Goal: Task Accomplishment & Management: Manage account settings

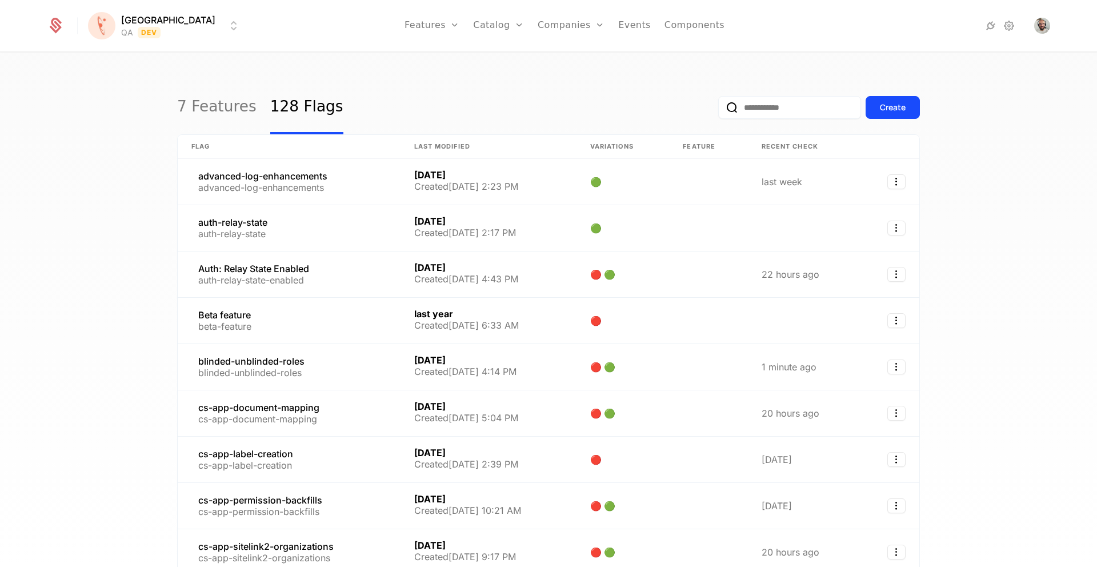
click at [153, 38] on html "[PERSON_NAME] QA Dev Features Features Flags Catalog Plans Add Ons Configuratio…" at bounding box center [548, 283] width 1097 height 567
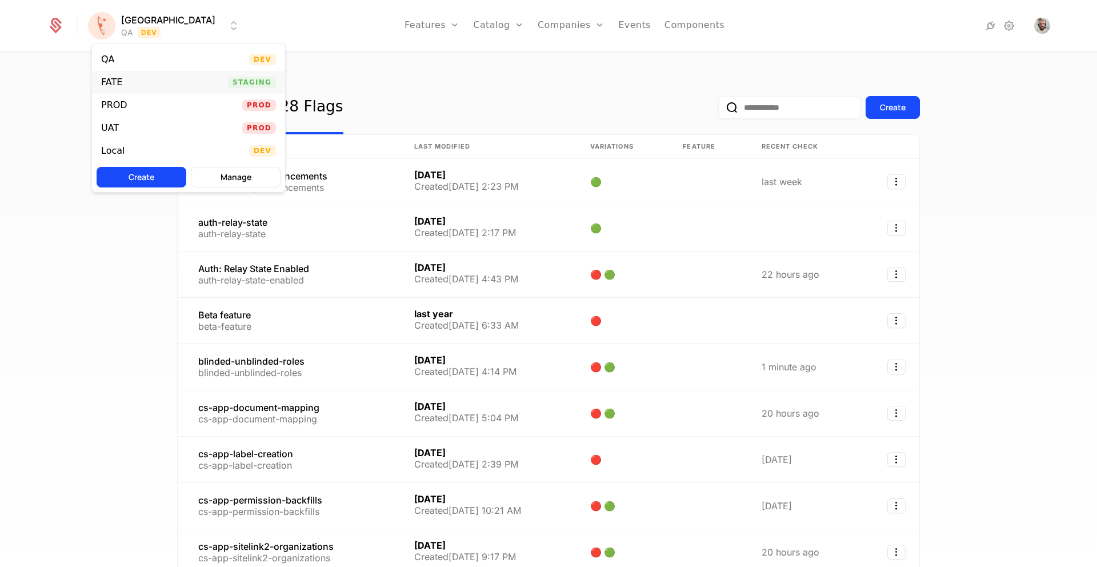
click at [132, 79] on div "FATE Staging" at bounding box center [188, 82] width 193 height 23
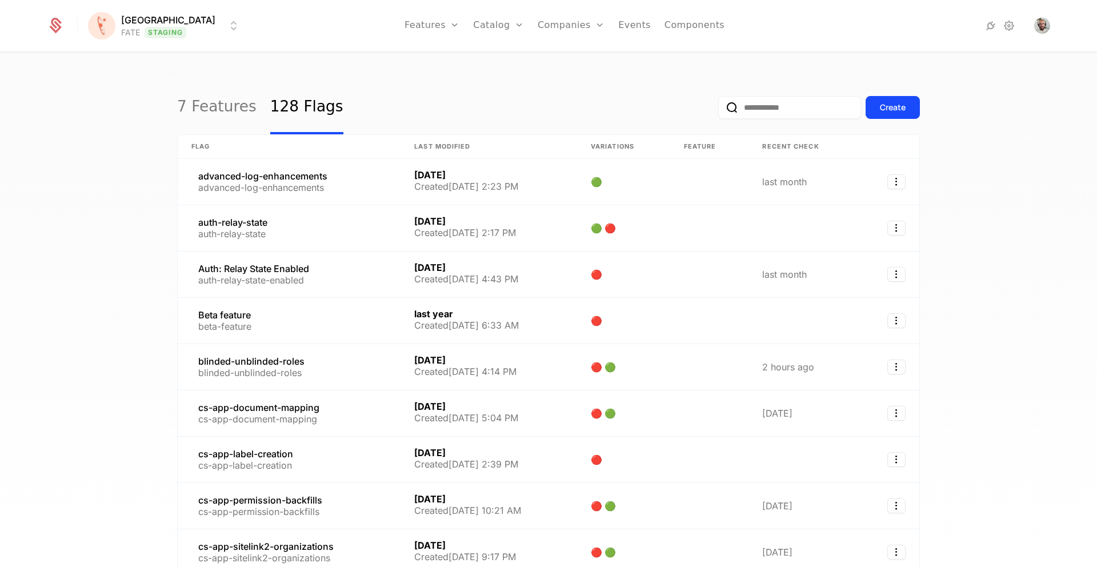
click at [765, 105] on input "email" at bounding box center [789, 107] width 143 height 23
paste input "**********"
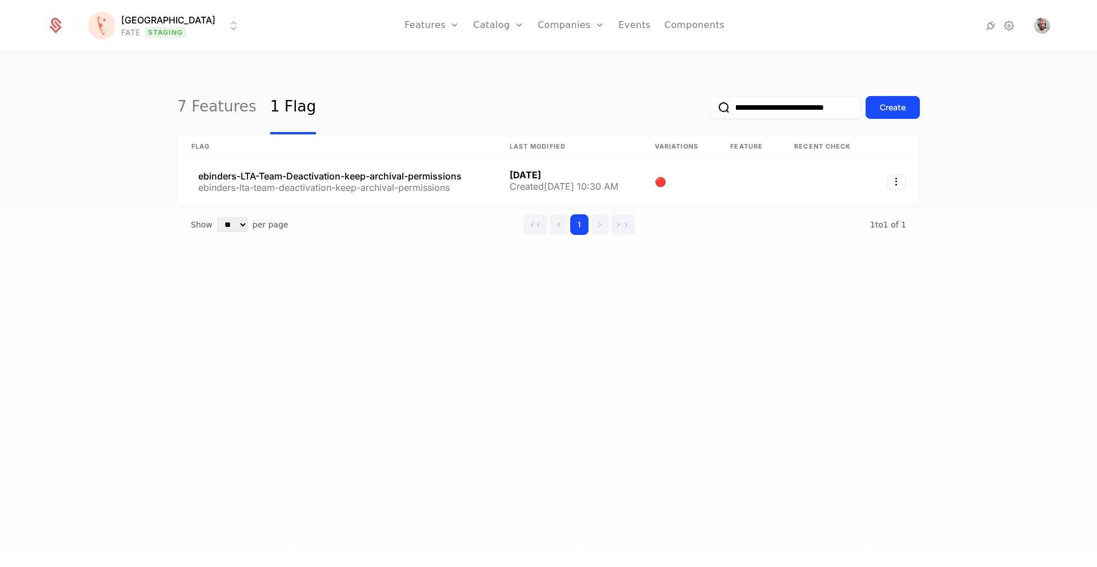
type input "**********"
click at [710, 110] on button "submit" at bounding box center [710, 110] width 0 height 0
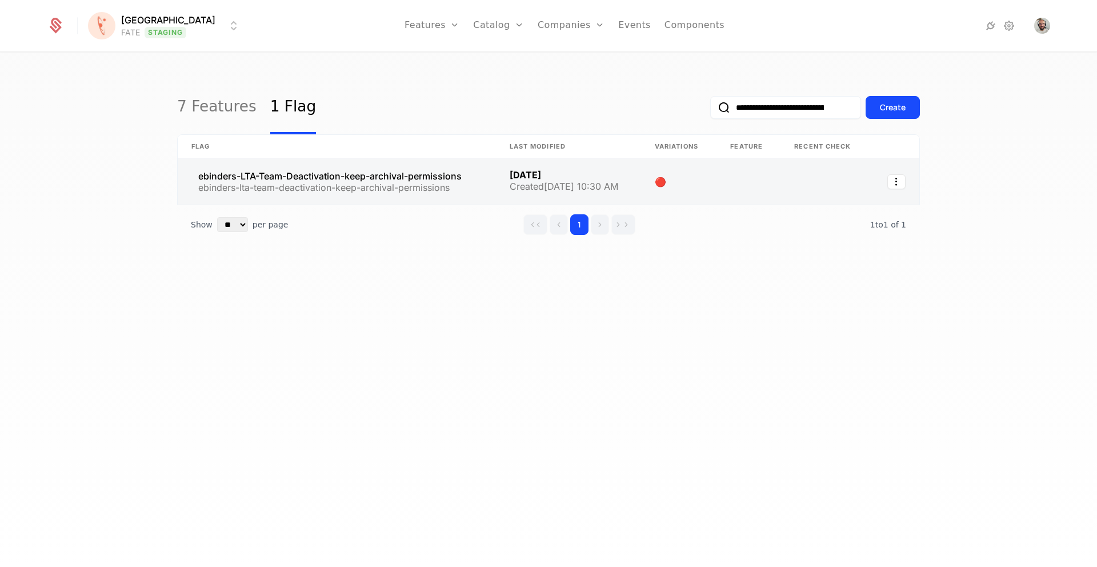
click at [351, 179] on link at bounding box center [337, 182] width 318 height 46
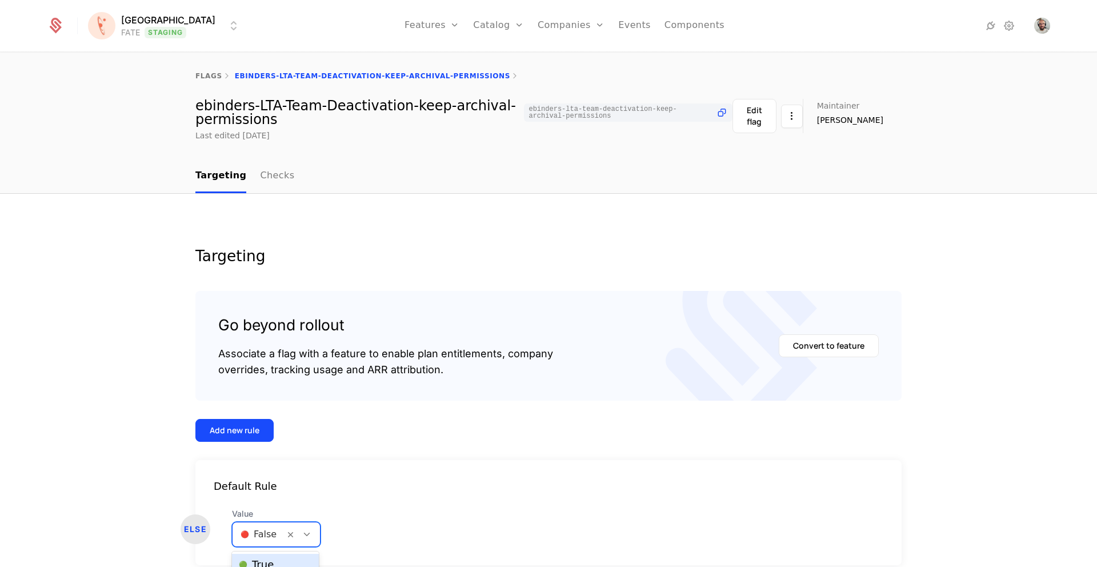
scroll to position [30, 0]
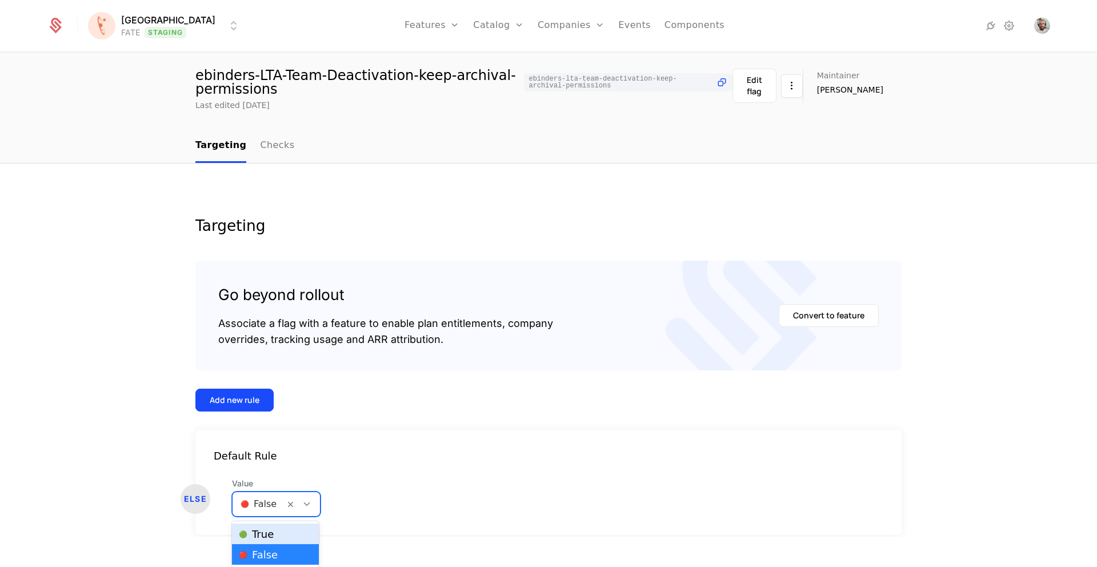
click at [310, 537] on body "[PERSON_NAME] FATE Staging Features Features Flags Catalog Plans Add Ons Config…" at bounding box center [548, 253] width 1097 height 567
click at [291, 534] on div "🟢 True" at bounding box center [275, 533] width 73 height 11
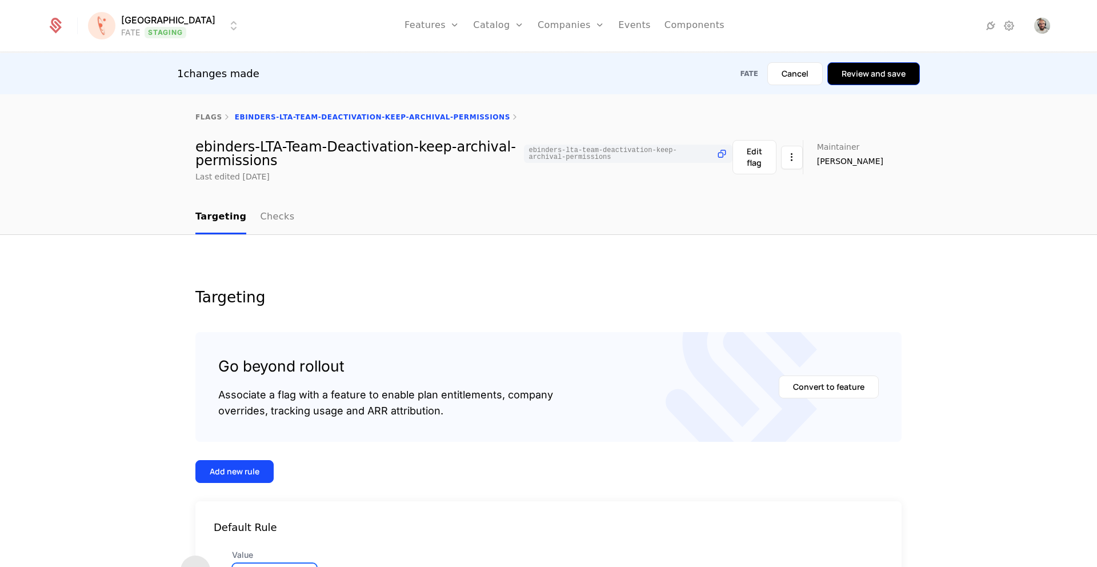
click at [865, 73] on button "Review and save" at bounding box center [873, 73] width 93 height 23
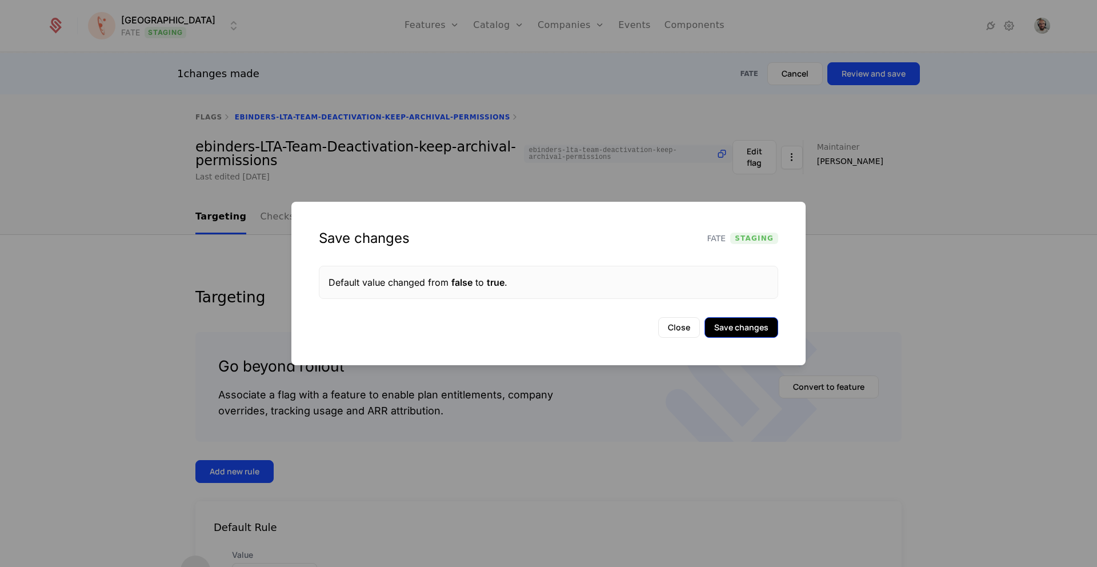
click at [734, 325] on button "Save changes" at bounding box center [742, 327] width 74 height 21
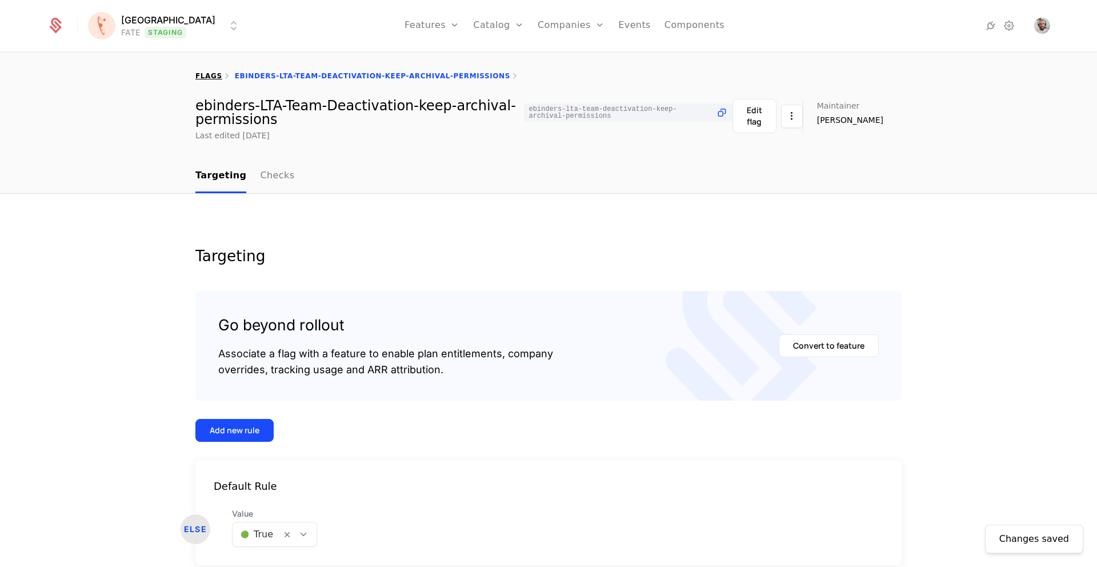
click at [204, 72] on link "flags" at bounding box center [208, 76] width 27 height 8
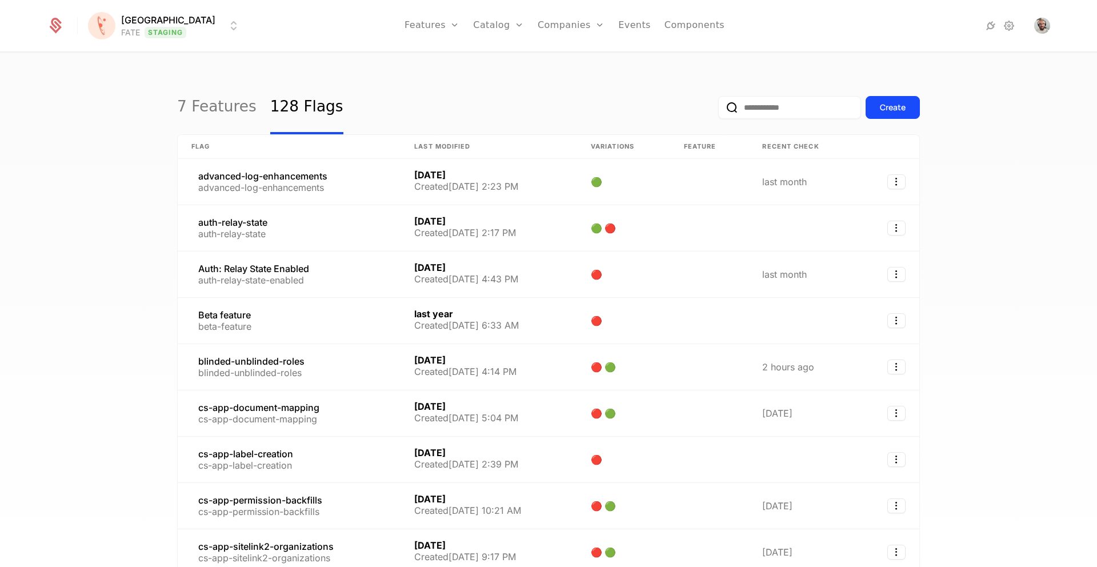
click at [775, 107] on input "email" at bounding box center [789, 107] width 143 height 23
paste input "**********"
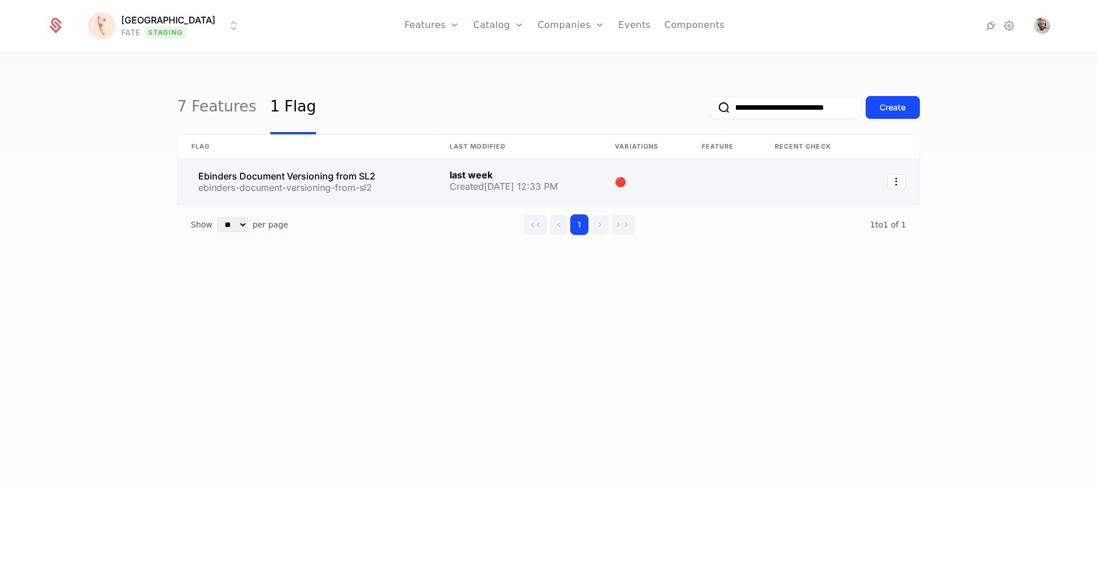
type input "**********"
click at [290, 175] on link at bounding box center [307, 182] width 258 height 46
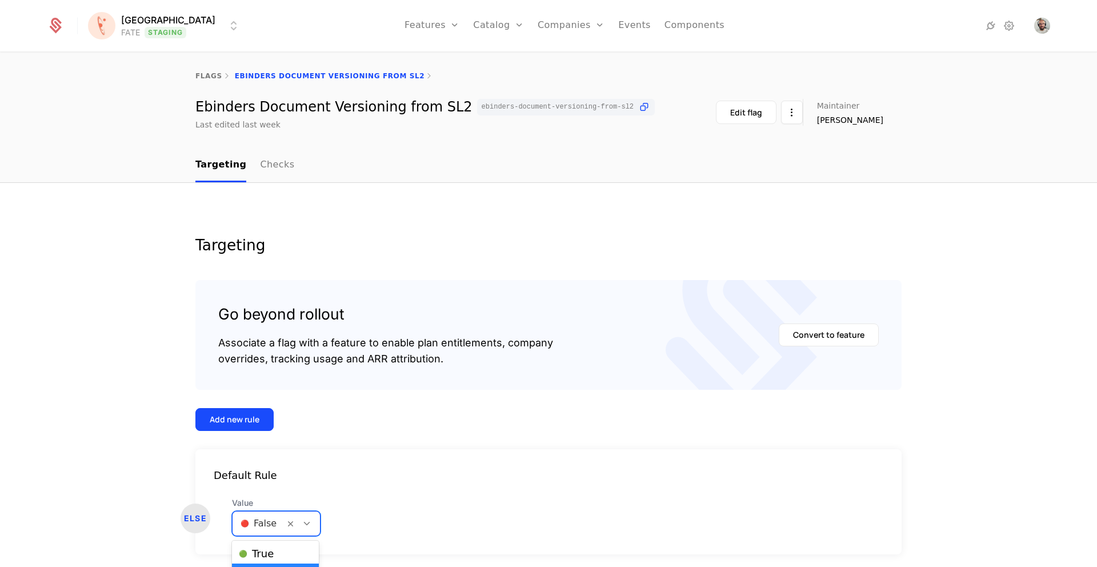
scroll to position [19, 0]
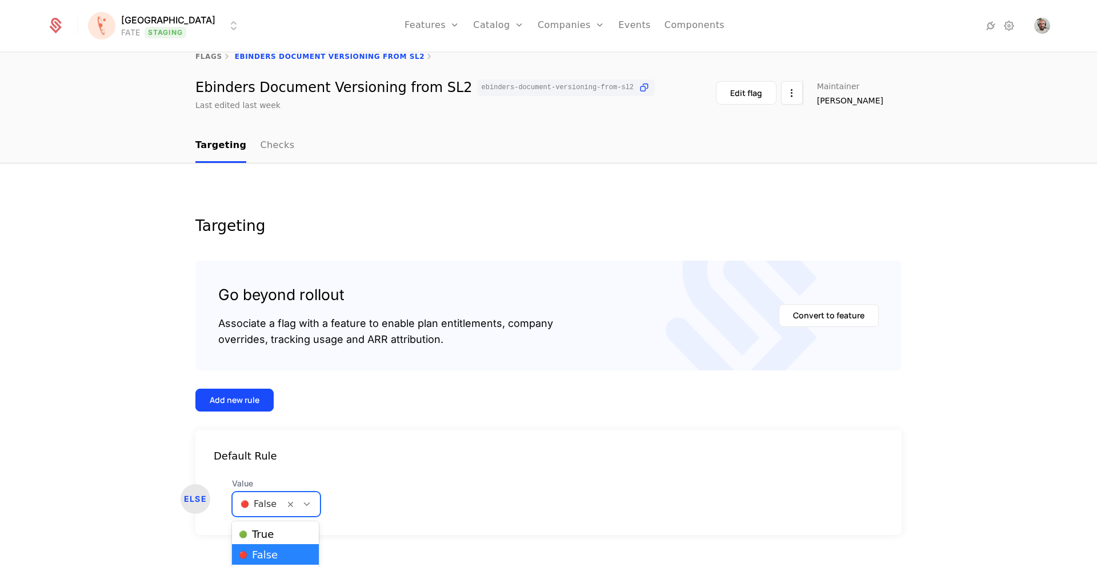
click at [309, 521] on body "[PERSON_NAME] FATE Staging Features Features Flags Catalog Plans Add Ons Config…" at bounding box center [548, 264] width 1097 height 567
click at [283, 532] on div "🟢 True" at bounding box center [275, 533] width 73 height 11
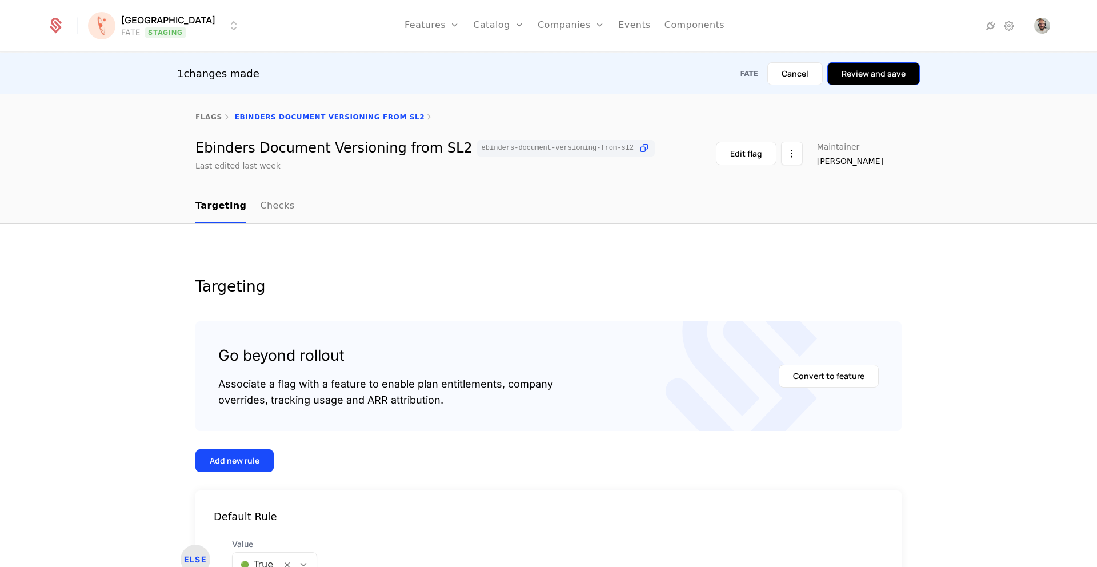
click at [862, 79] on button "Review and save" at bounding box center [873, 73] width 93 height 23
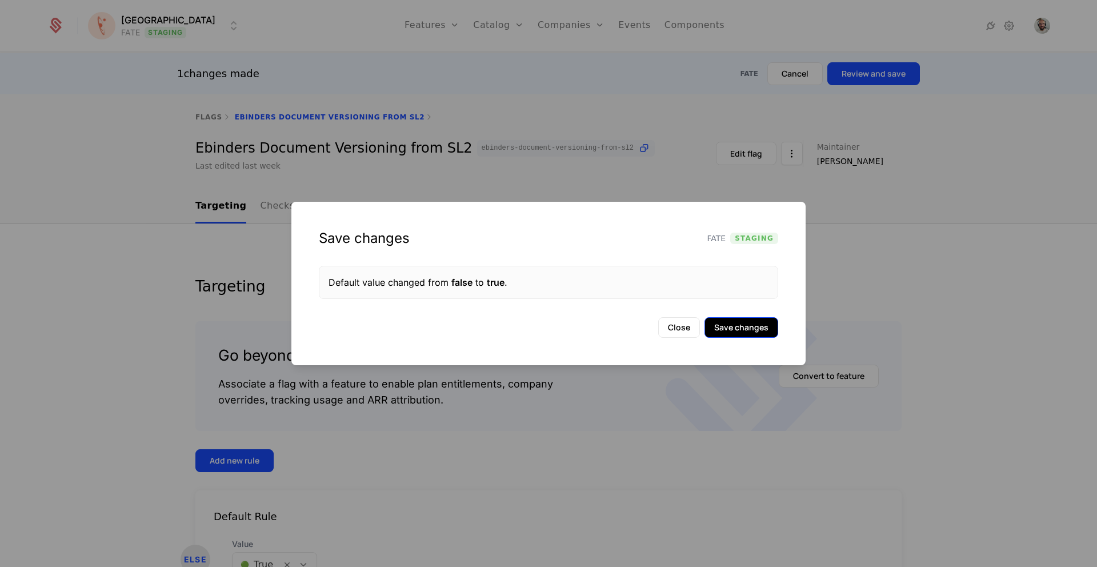
click at [729, 325] on button "Save changes" at bounding box center [742, 327] width 74 height 21
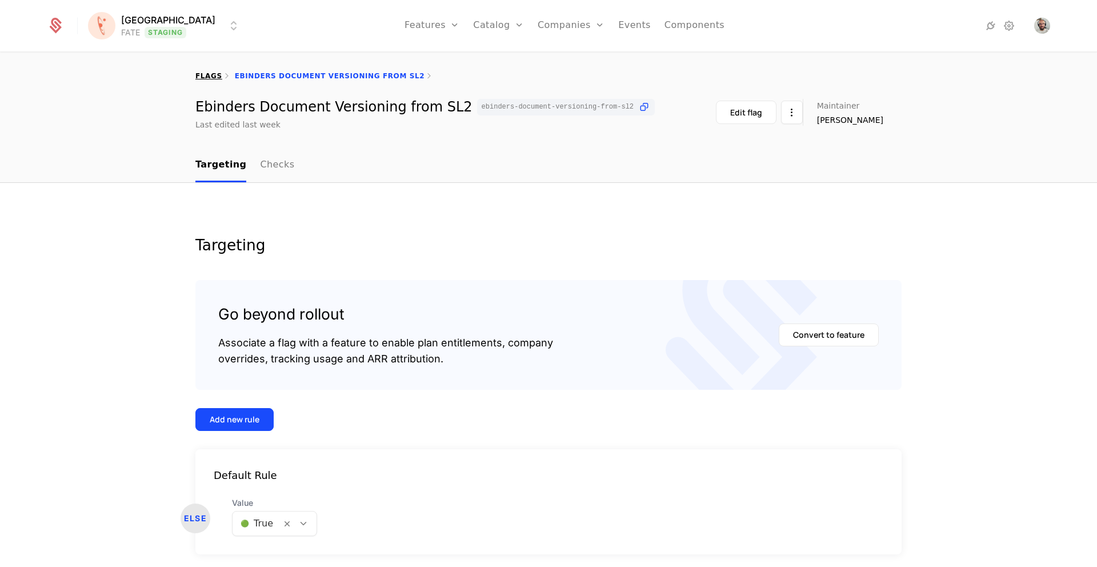
click at [211, 74] on link "flags" at bounding box center [208, 76] width 27 height 8
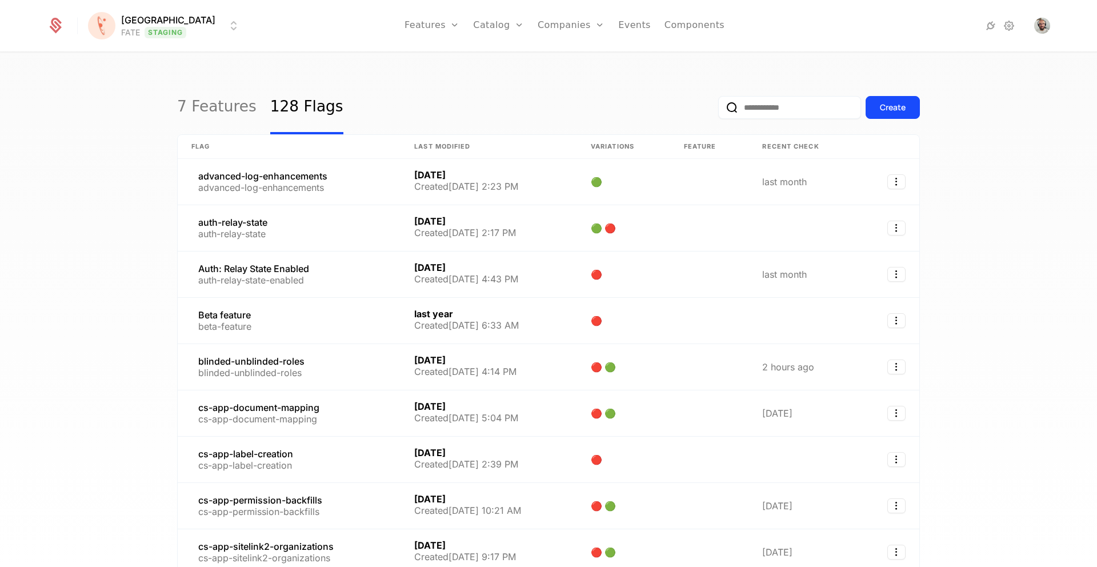
click at [817, 108] on input "email" at bounding box center [789, 107] width 143 height 23
paste input "**********"
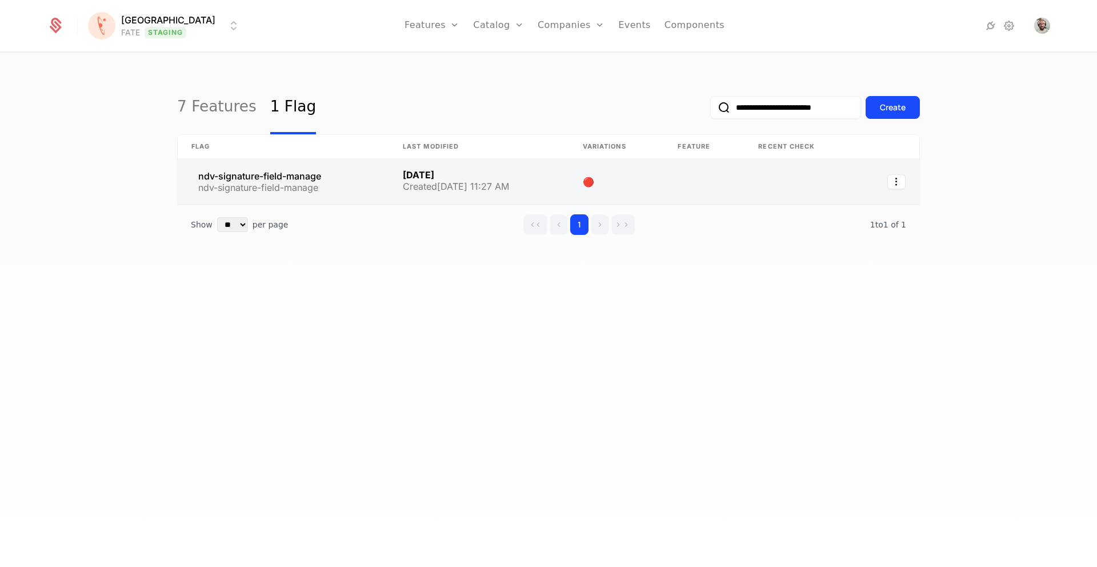
type input "**********"
click at [267, 172] on link at bounding box center [283, 182] width 211 height 46
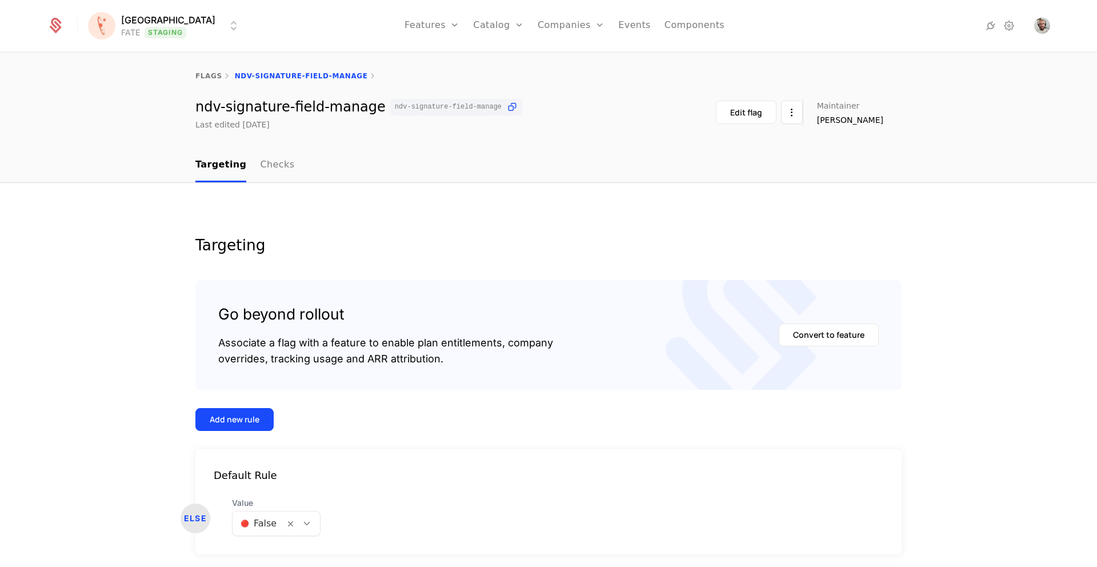
scroll to position [19, 0]
click at [302, 521] on body "[PERSON_NAME] FATE Staging Features Features Flags Catalog Plans Add Ons Config…" at bounding box center [548, 283] width 1097 height 567
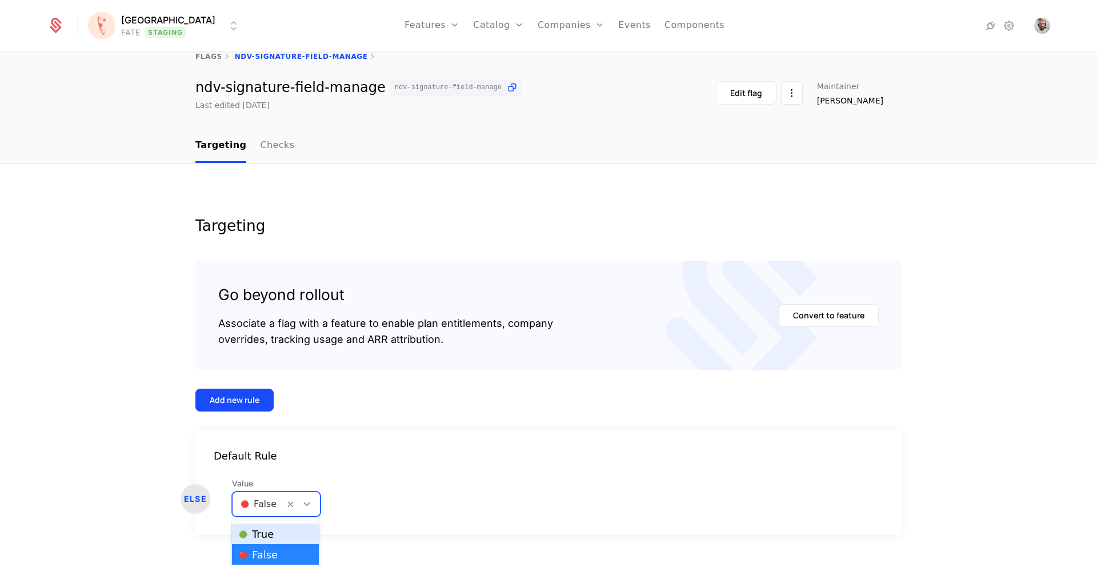
click at [290, 531] on div "🟢 True" at bounding box center [275, 533] width 73 height 11
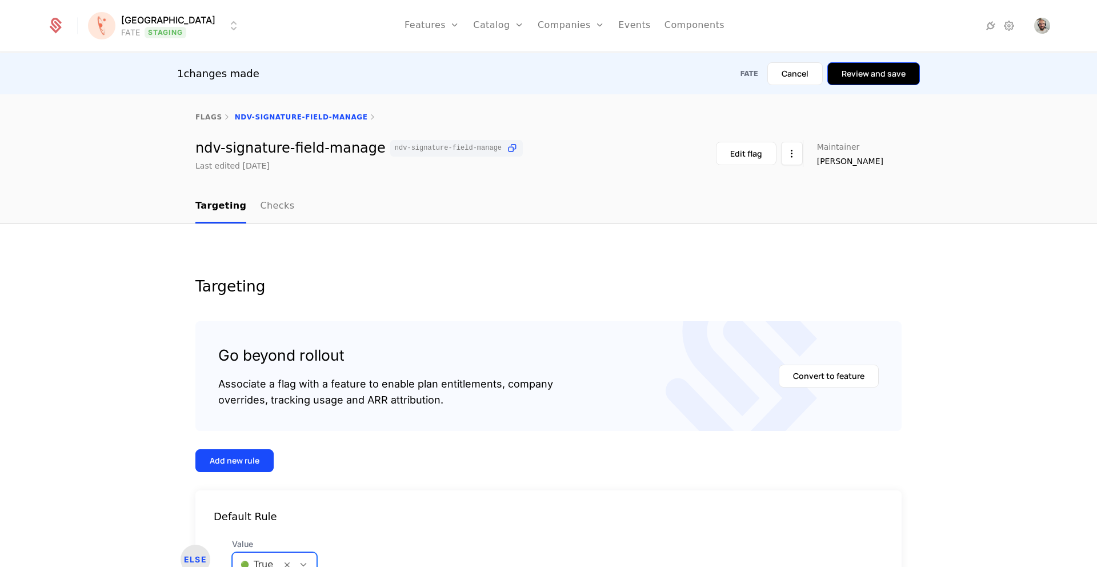
click at [870, 74] on button "Review and save" at bounding box center [873, 73] width 93 height 23
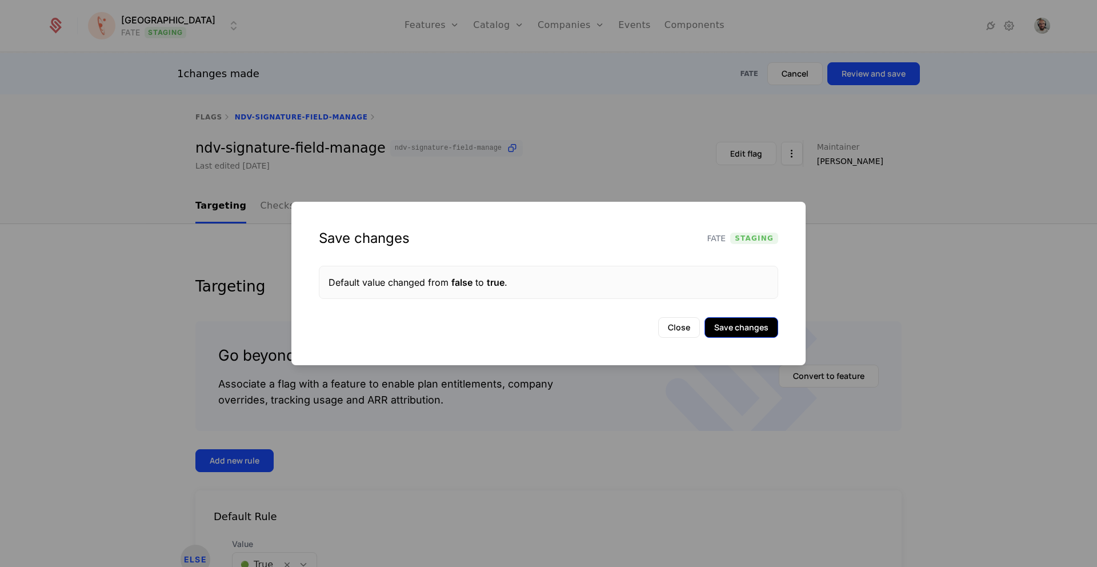
click at [742, 327] on button "Save changes" at bounding box center [742, 327] width 74 height 21
